Goal: Book appointment/travel/reservation

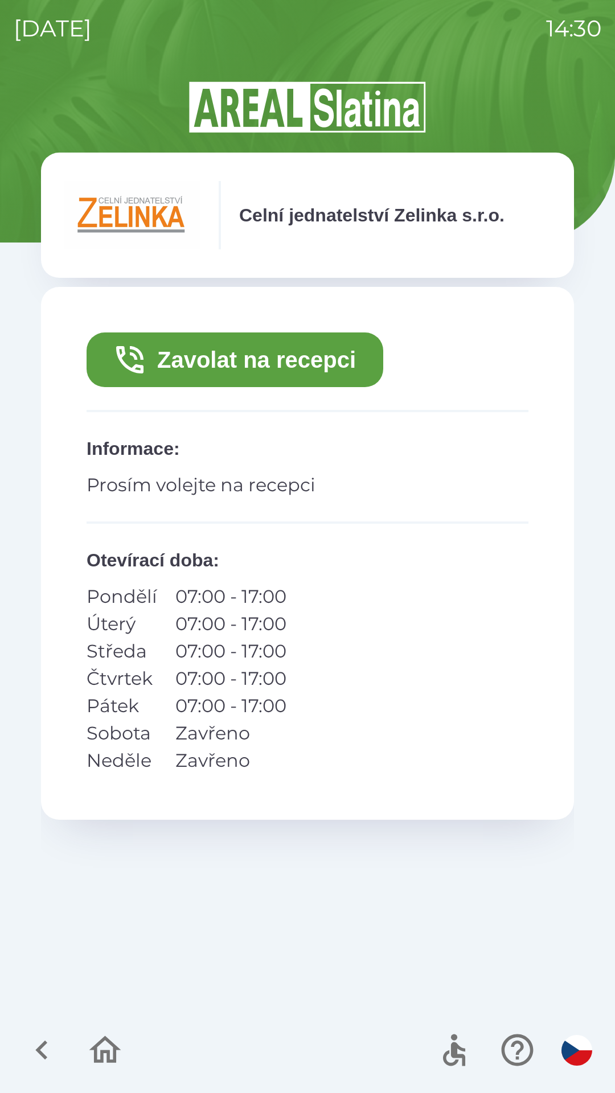
click at [298, 367] on button "Zavolat na recepci" at bounding box center [235, 360] width 297 height 55
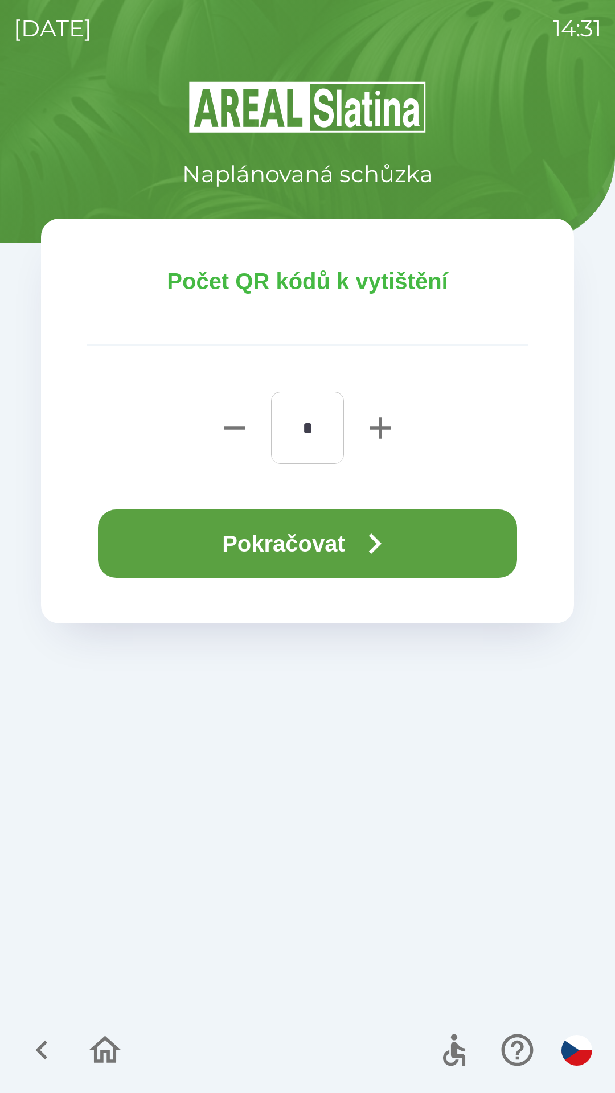
click at [331, 545] on button "Pokračovat" at bounding box center [307, 544] width 419 height 68
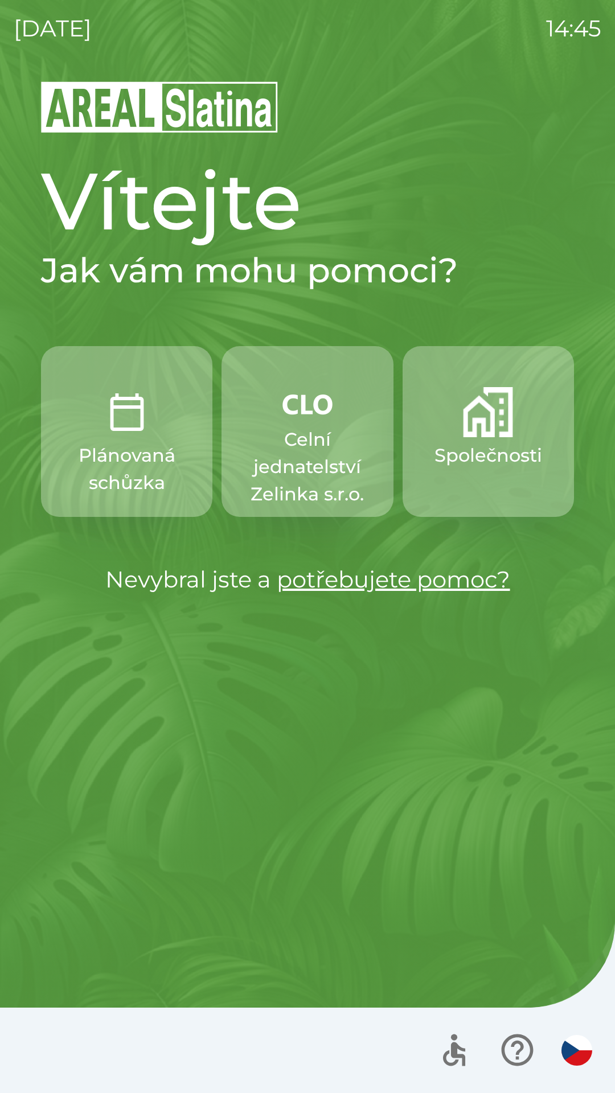
click at [290, 429] on p "Celní jednatelství Zelinka s.r.o." at bounding box center [307, 467] width 117 height 82
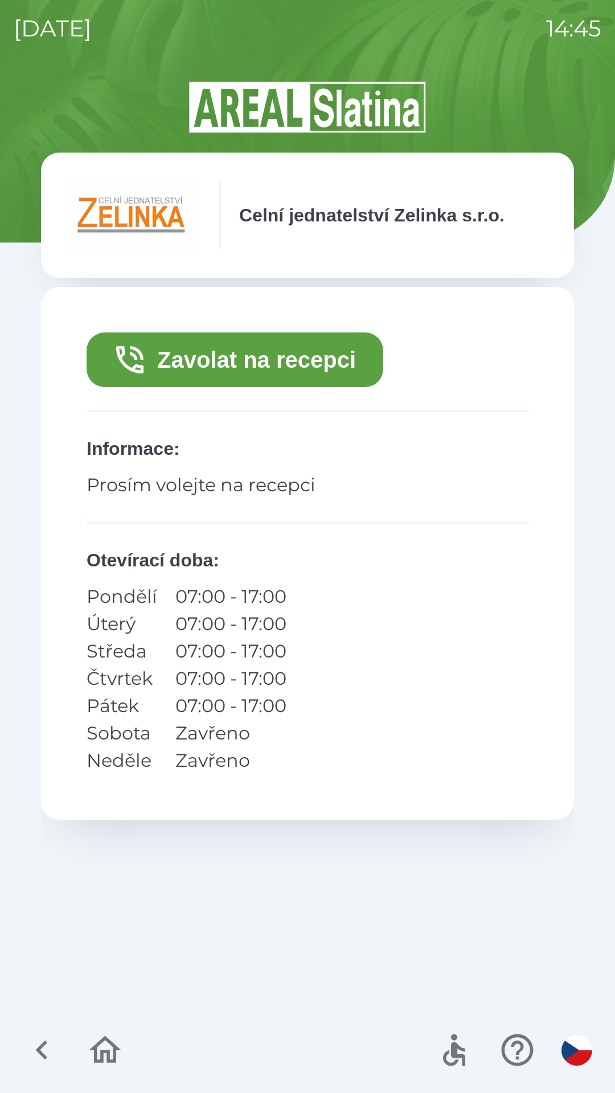
click at [285, 351] on button "Zavolat na recepci" at bounding box center [235, 360] width 297 height 55
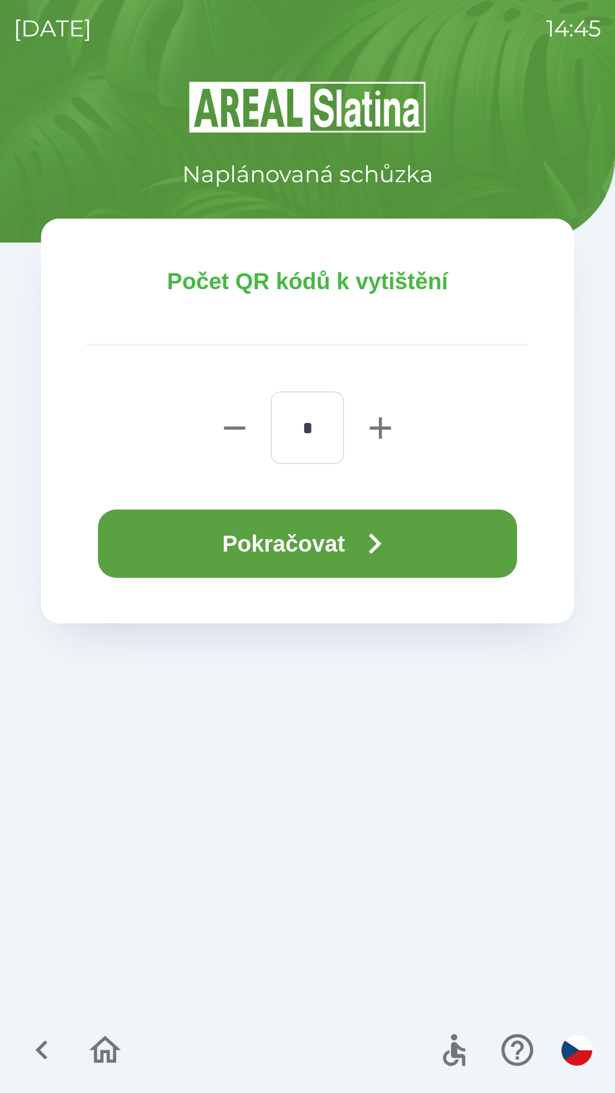
click at [323, 534] on button "Pokračovat" at bounding box center [307, 544] width 419 height 68
